Goal: Information Seeking & Learning: Learn about a topic

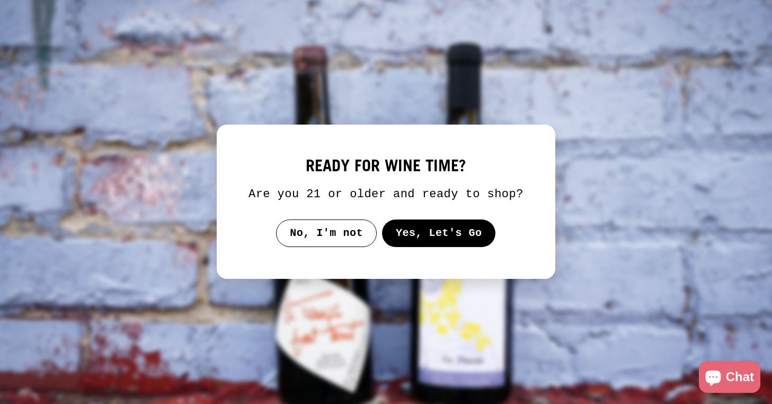
click at [308, 242] on button "No, I'm not" at bounding box center [326, 233] width 101 height 28
click at [420, 247] on button "Yes, Let's Go" at bounding box center [439, 233] width 114 height 28
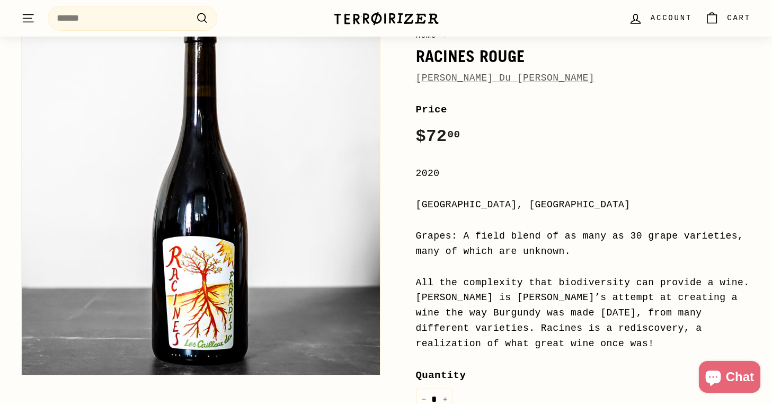
scroll to position [111, 0]
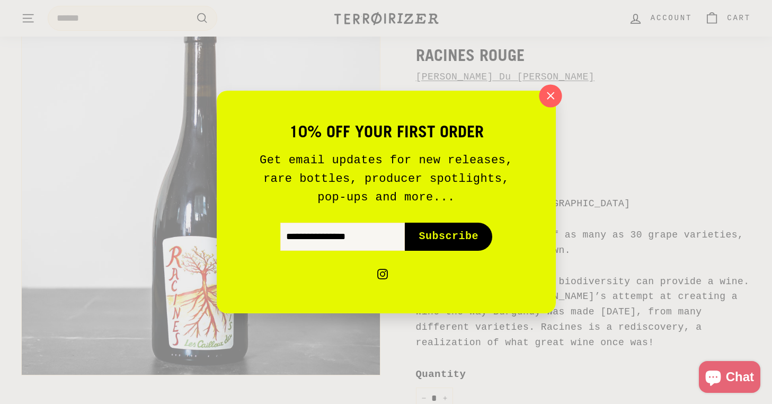
click at [545, 95] on icon "button" at bounding box center [550, 96] width 16 height 16
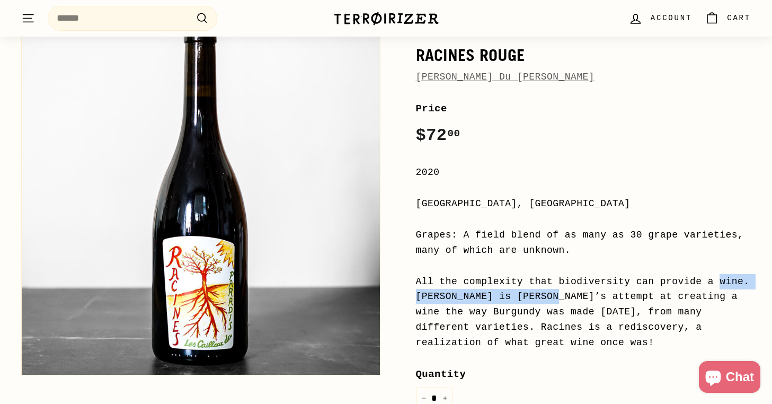
drag, startPoint x: 424, startPoint y: 284, endPoint x: 583, endPoint y: 279, distance: 159.0
click at [583, 280] on div "All the complexity that biodiversity can provide a wine. [PERSON_NAME] is [PERS…" at bounding box center [583, 312] width 335 height 76
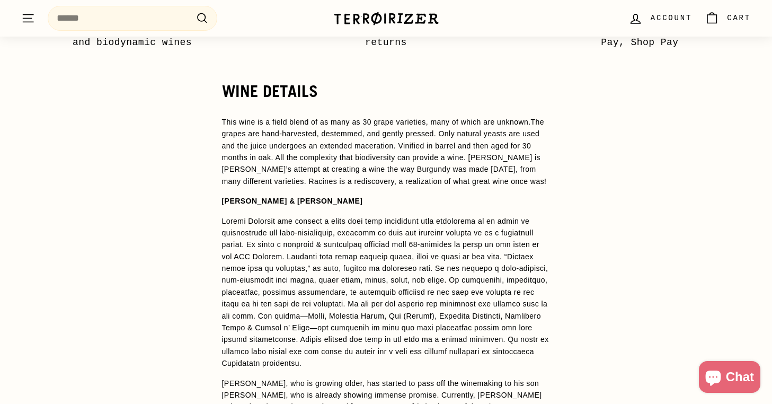
scroll to position [817, 0]
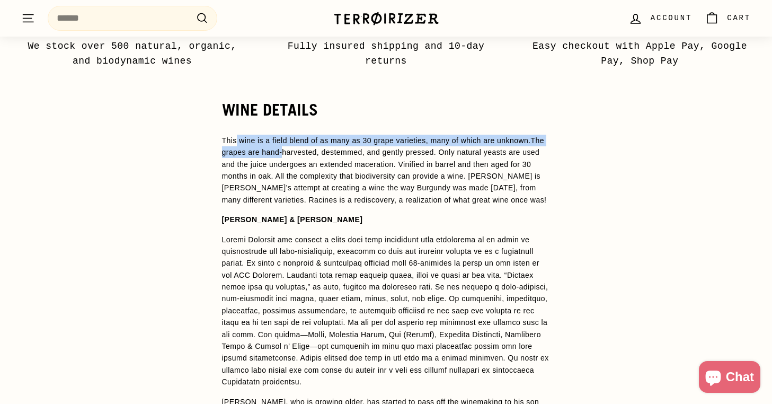
drag, startPoint x: 238, startPoint y: 135, endPoint x: 336, endPoint y: 137, distance: 98.0
click at [336, 137] on p "This wine is a field blend of as many as 30 grape varieties, many of which are …" at bounding box center [386, 170] width 328 height 71
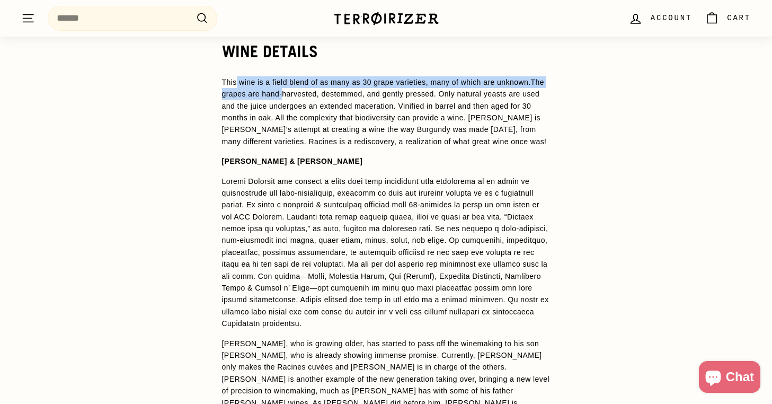
scroll to position [879, 0]
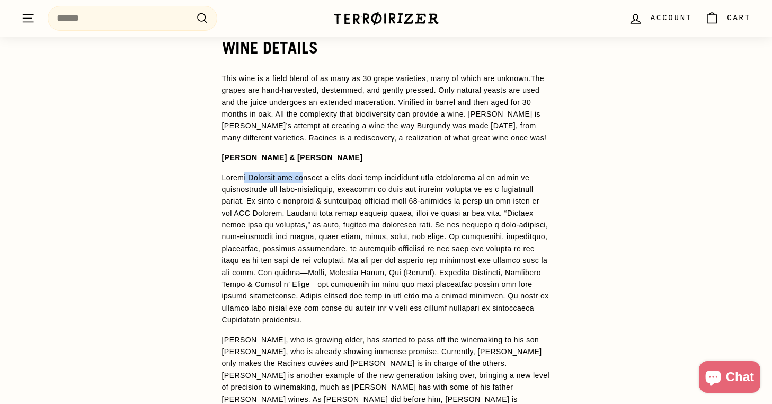
drag, startPoint x: 240, startPoint y: 181, endPoint x: 303, endPoint y: 180, distance: 63.0
click at [303, 181] on p at bounding box center [386, 249] width 328 height 154
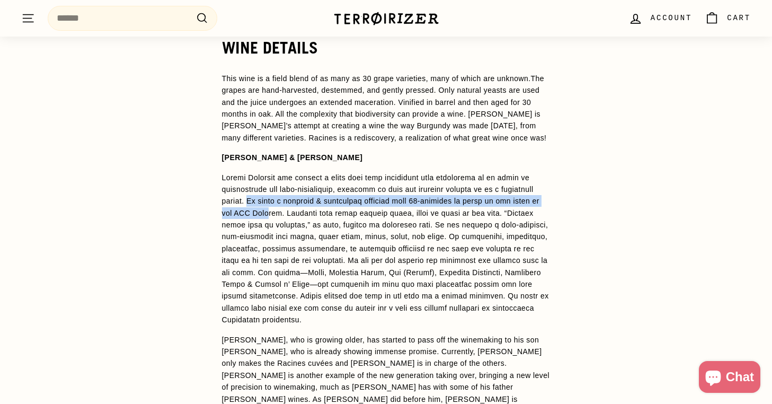
drag, startPoint x: 298, startPoint y: 204, endPoint x: 321, endPoint y: 213, distance: 24.7
click at [321, 213] on p at bounding box center [386, 249] width 328 height 154
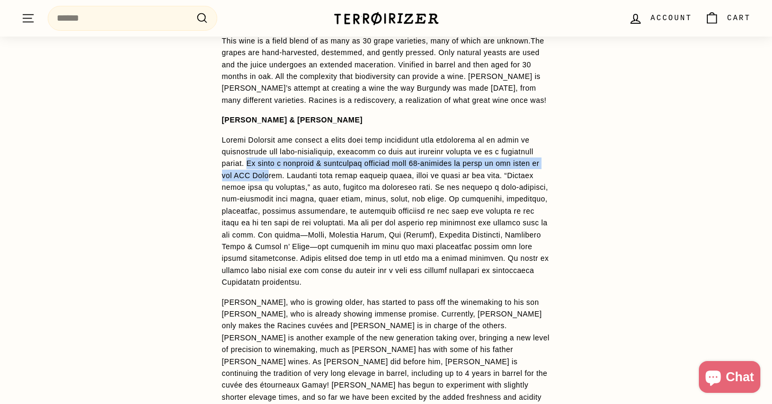
scroll to position [917, 0]
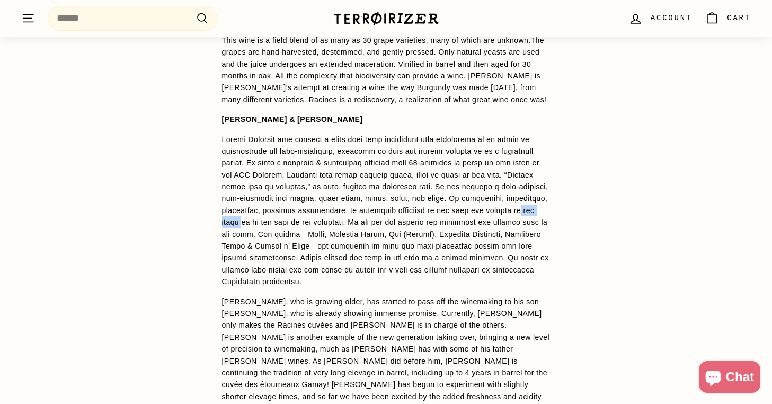
drag, startPoint x: 273, startPoint y: 224, endPoint x: 314, endPoint y: 222, distance: 40.3
click at [314, 222] on p at bounding box center [386, 210] width 328 height 154
drag, startPoint x: 284, startPoint y: 233, endPoint x: 336, endPoint y: 232, distance: 51.4
click at [336, 232] on p at bounding box center [386, 210] width 328 height 154
drag, startPoint x: 255, startPoint y: 265, endPoint x: 378, endPoint y: 267, distance: 122.9
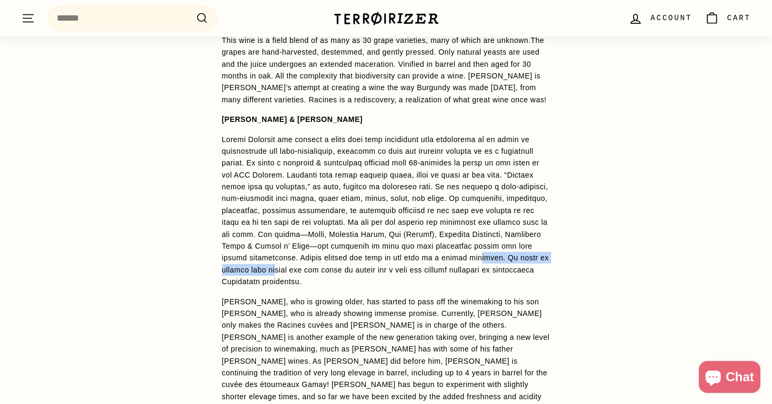
click at [380, 270] on p at bounding box center [386, 210] width 328 height 154
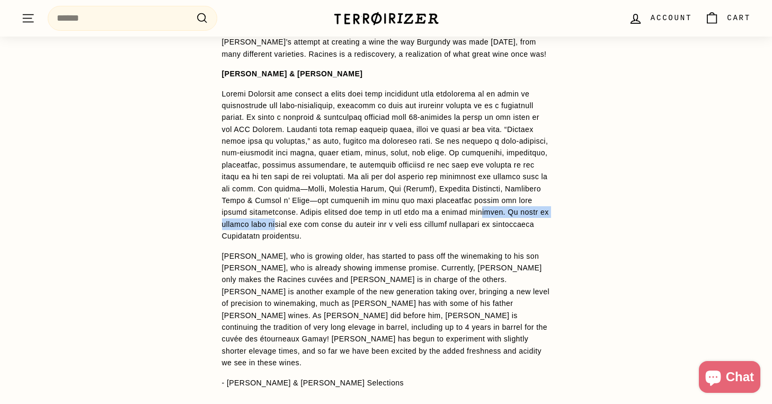
scroll to position [982, 0]
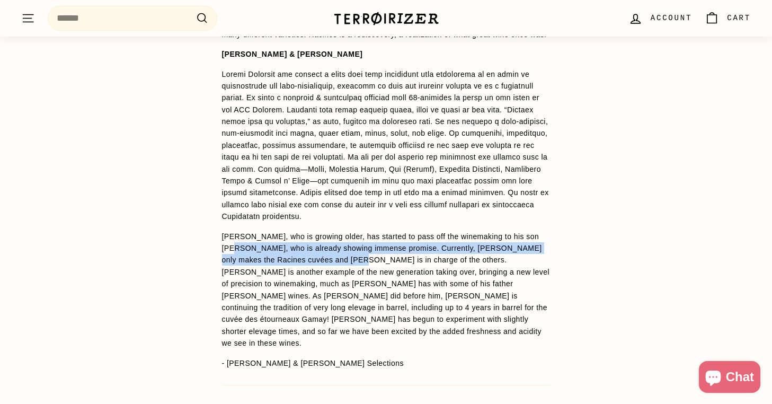
drag, startPoint x: 225, startPoint y: 246, endPoint x: 348, endPoint y: 256, distance: 123.8
click at [348, 256] on p "[PERSON_NAME], who is growing older, has started to pass off the winemaking to …" at bounding box center [386, 289] width 328 height 119
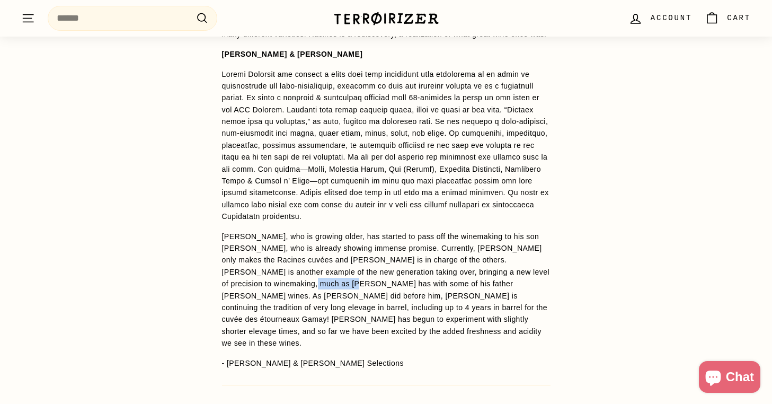
drag, startPoint x: 274, startPoint y: 281, endPoint x: 318, endPoint y: 274, distance: 44.4
click at [318, 276] on p "[PERSON_NAME], who is growing older, has started to pass off the winemaking to …" at bounding box center [386, 289] width 328 height 119
drag, startPoint x: 276, startPoint y: 292, endPoint x: 333, endPoint y: 292, distance: 57.2
click at [333, 293] on p "[PERSON_NAME], who is growing older, has started to pass off the winemaking to …" at bounding box center [386, 289] width 328 height 119
drag, startPoint x: 318, startPoint y: 316, endPoint x: 377, endPoint y: 308, distance: 59.2
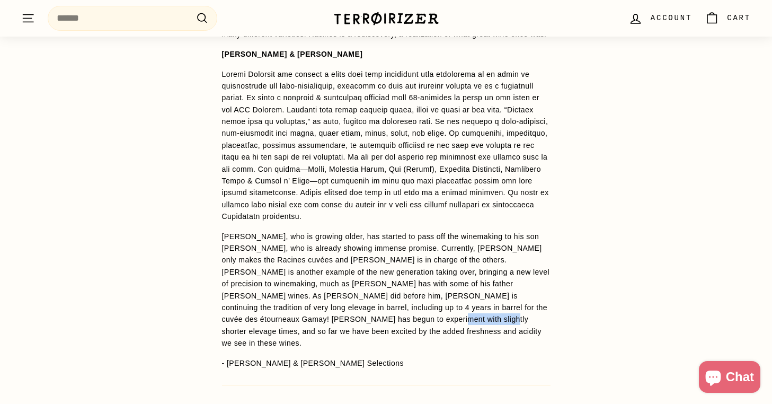
click at [377, 309] on p "[PERSON_NAME], who is growing older, has started to pass off the winemaking to …" at bounding box center [386, 289] width 328 height 119
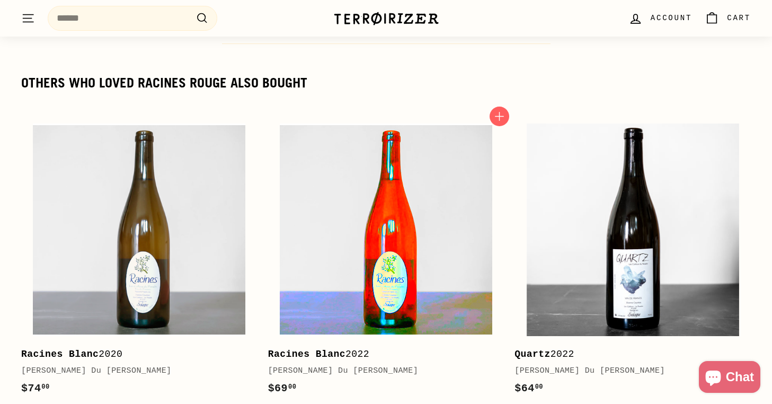
scroll to position [1411, 0]
